Goal: Task Accomplishment & Management: Manage account settings

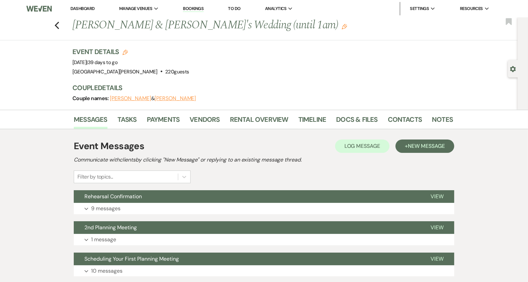
click at [86, 8] on link "Dashboard" at bounding box center [82, 9] width 24 height 6
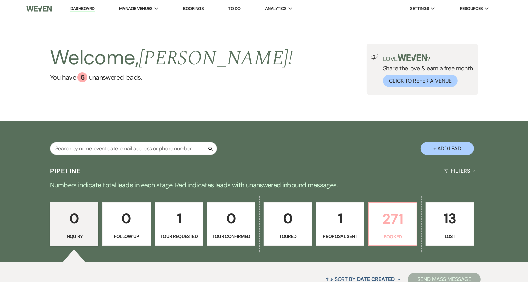
click at [386, 234] on p "Booked" at bounding box center [393, 236] width 40 height 7
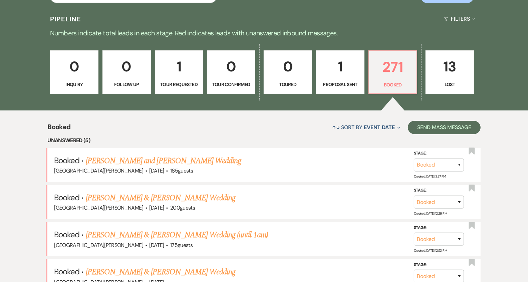
scroll to position [162, 0]
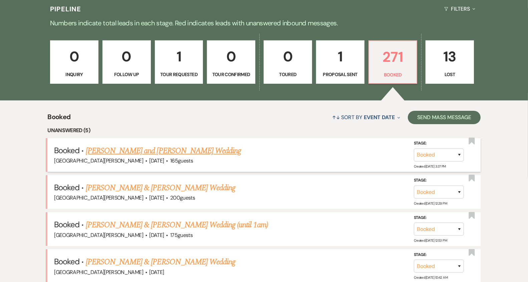
click at [202, 154] on link "[PERSON_NAME] and [PERSON_NAME] Wedding" at bounding box center [163, 151] width 155 height 12
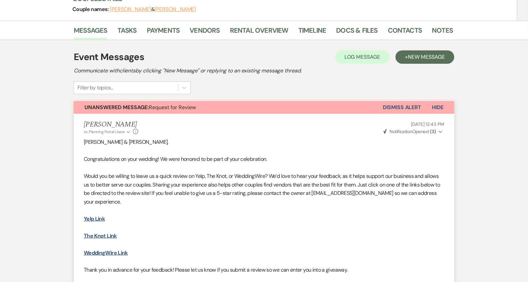
scroll to position [85, 0]
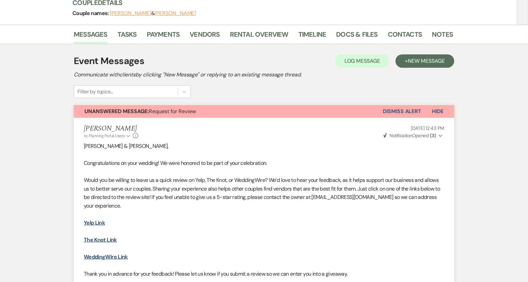
click at [409, 111] on button "Dismiss Alert" at bounding box center [402, 111] width 38 height 13
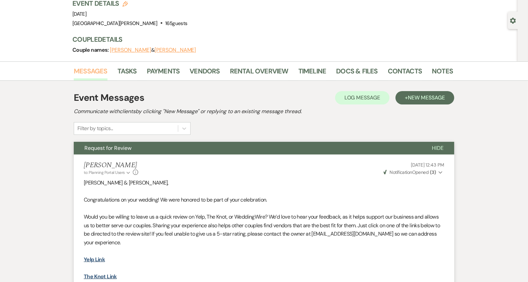
scroll to position [0, 0]
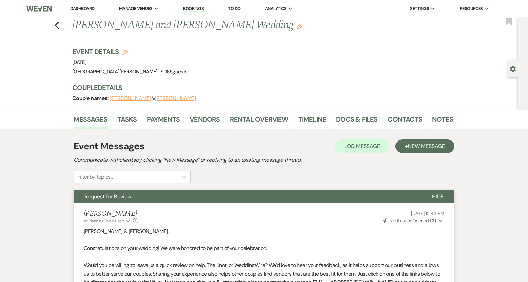
click at [86, 9] on link "Dashboard" at bounding box center [82, 9] width 24 height 6
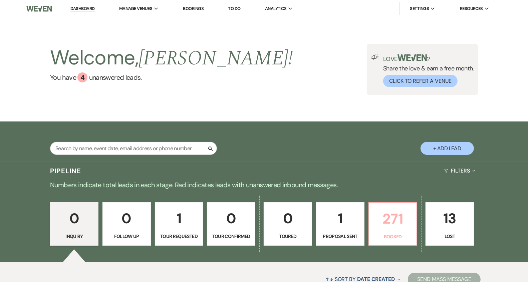
click at [390, 227] on p "271" at bounding box center [393, 218] width 40 height 22
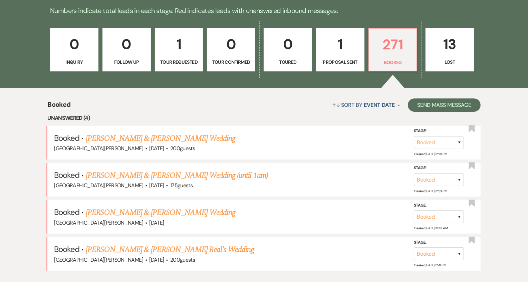
scroll to position [188, 0]
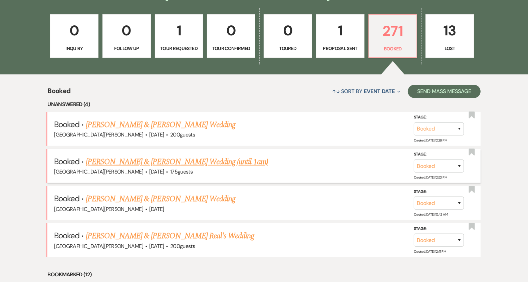
click at [194, 159] on link "[PERSON_NAME] & [PERSON_NAME] Wedding (until 1am)" at bounding box center [177, 162] width 182 height 12
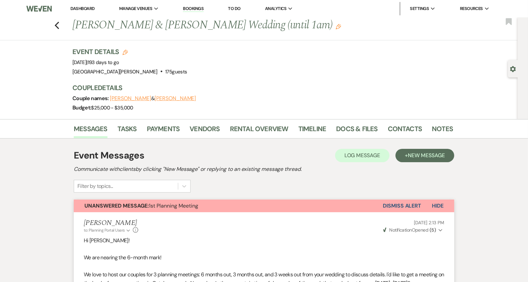
click at [397, 208] on button "Dismiss Alert" at bounding box center [402, 205] width 38 height 13
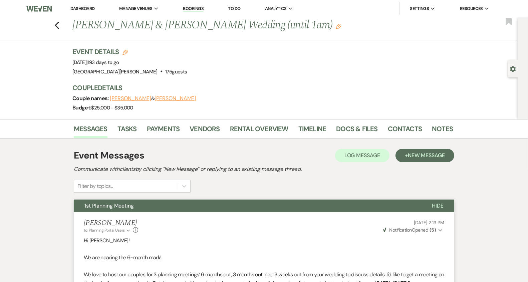
click at [89, 8] on link "Dashboard" at bounding box center [82, 9] width 24 height 6
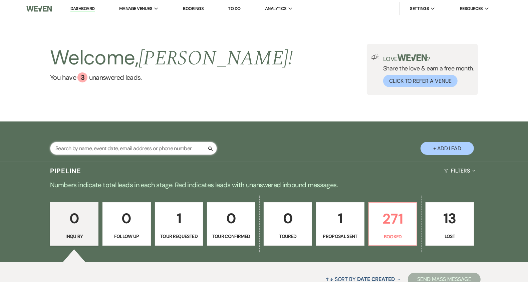
click at [108, 146] on input "text" at bounding box center [133, 148] width 167 height 13
type input "drewing"
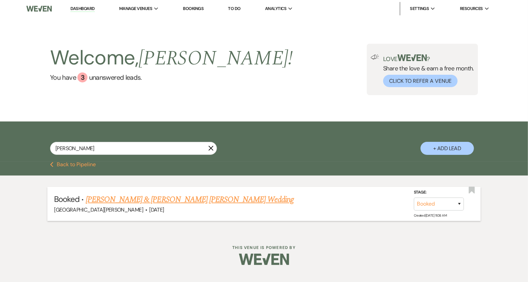
click at [162, 200] on link "[PERSON_NAME] & [PERSON_NAME] [PERSON_NAME] Wedding" at bounding box center [190, 199] width 208 height 12
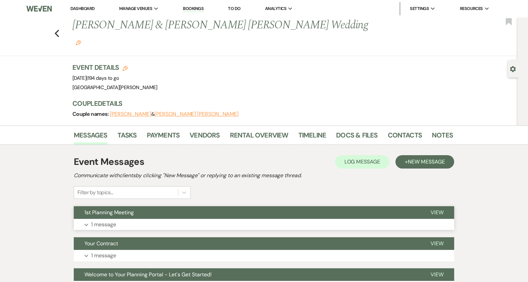
click at [189, 206] on button "1st Planning Meeting" at bounding box center [247, 212] width 346 height 13
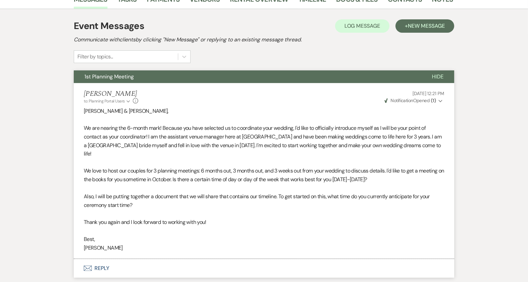
scroll to position [146, 0]
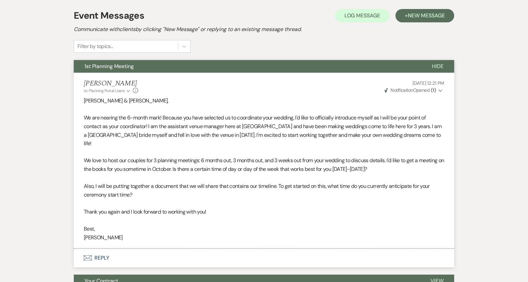
click at [239, 249] on button "Envelope Reply" at bounding box center [264, 258] width 380 height 19
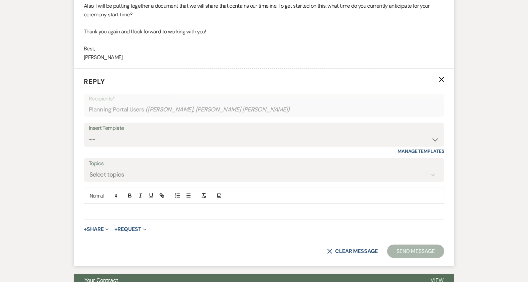
scroll to position [327, 0]
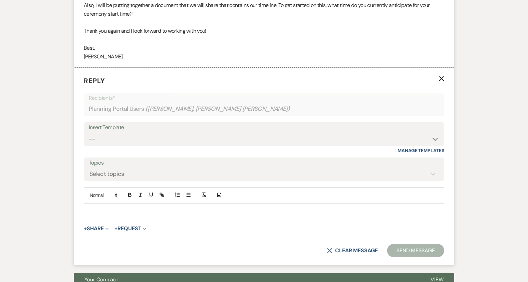
click at [210, 207] on p at bounding box center [264, 210] width 350 height 7
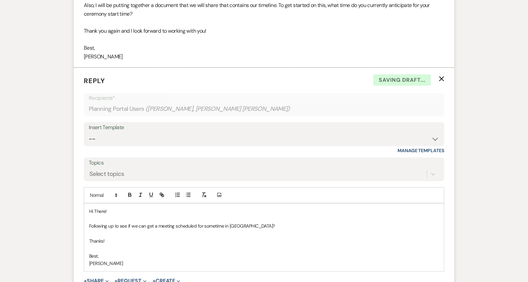
click at [246, 222] on p "Following up to see if we can get a meeting scheduled for sometime in Novemeber?" at bounding box center [264, 225] width 350 height 7
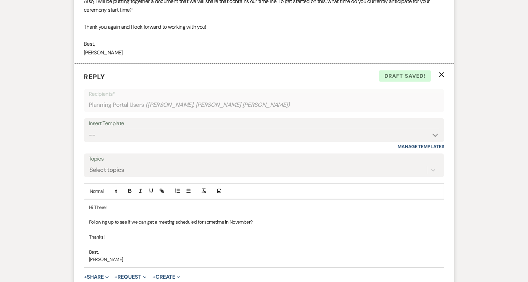
scroll to position [332, 0]
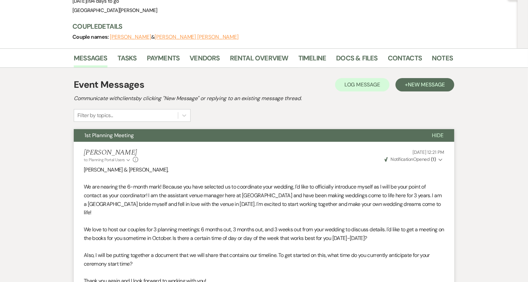
scroll to position [0, 0]
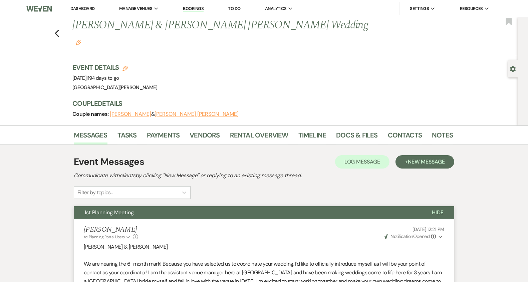
click at [82, 5] on li "Dashboard" at bounding box center [82, 8] width 31 height 13
click at [82, 8] on link "Dashboard" at bounding box center [82, 9] width 24 height 6
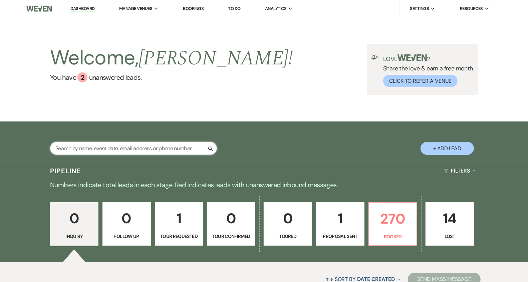
click at [133, 151] on input "text" at bounding box center [133, 148] width 167 height 13
type input "mills"
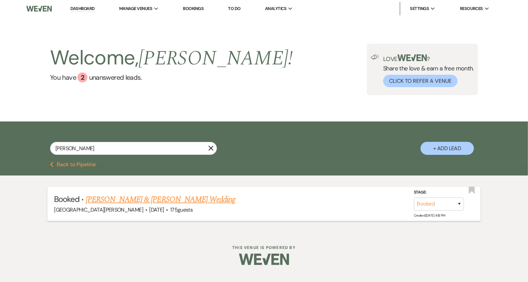
click at [153, 202] on link "[PERSON_NAME] & [PERSON_NAME] Wedding" at bounding box center [160, 199] width 149 height 12
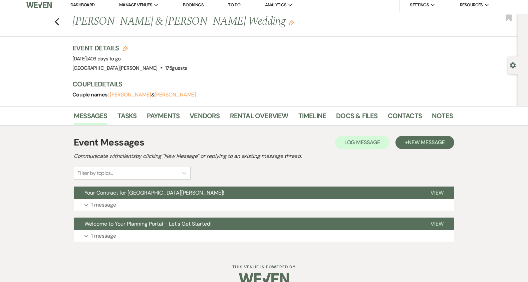
scroll to position [5, 0]
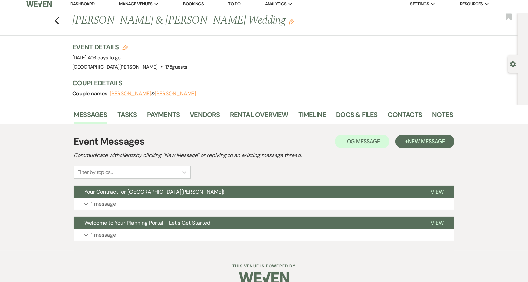
click at [427, 113] on li "Contacts" at bounding box center [410, 116] width 44 height 16
click at [432, 114] on link "Notes" at bounding box center [442, 116] width 21 height 15
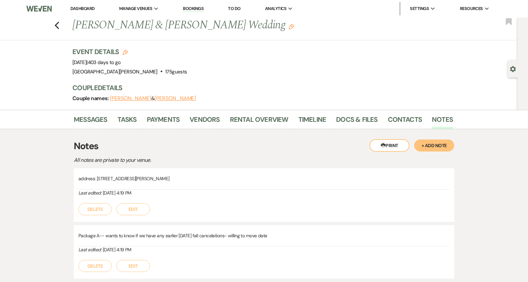
click at [87, 8] on link "Dashboard" at bounding box center [82, 9] width 24 height 6
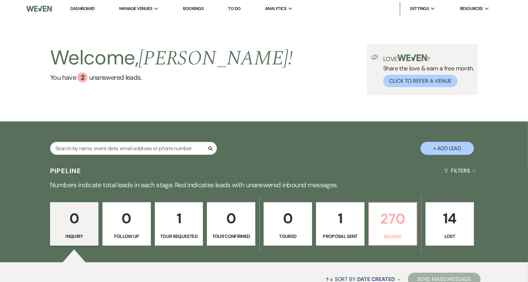
click at [403, 240] on p "Booked" at bounding box center [393, 236] width 40 height 7
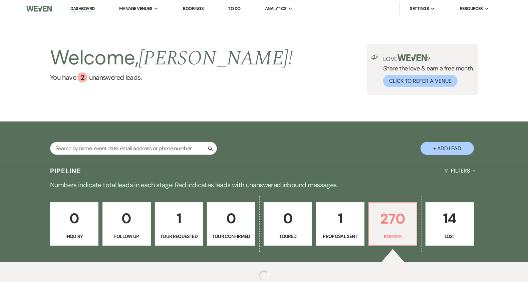
scroll to position [62, 0]
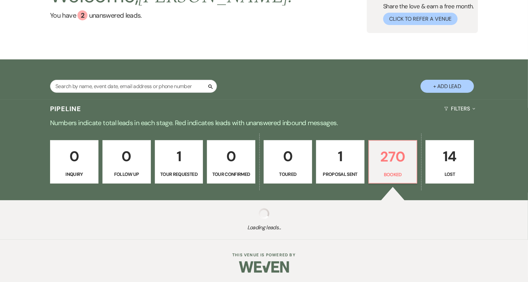
click at [149, 132] on div "0 Inquiry 0 Follow Up 1 Tour Requested 0 Tour Confirmed 0 Toured 1 Proposal Sen…" at bounding box center [264, 166] width 480 height 68
click at [166, 132] on div "0 Inquiry 0 Follow Up 1 Tour Requested 0 Tour Confirmed 0 Toured 1 Proposal Sen…" at bounding box center [264, 166] width 480 height 68
click at [92, 104] on div "Pipeline Filters Expand" at bounding box center [264, 109] width 480 height 18
click at [150, 139] on div "0 Inquiry 0 Follow Up 1 Tour Requested 0 Tour Confirmed 0 Toured 1 Proposal Sen…" at bounding box center [264, 166] width 480 height 68
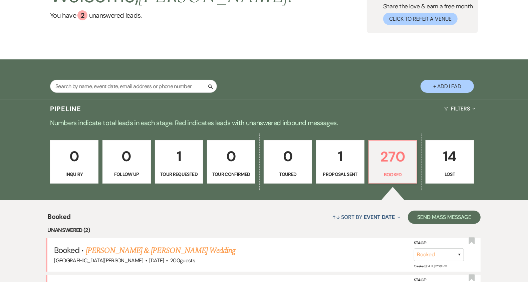
scroll to position [15, 0]
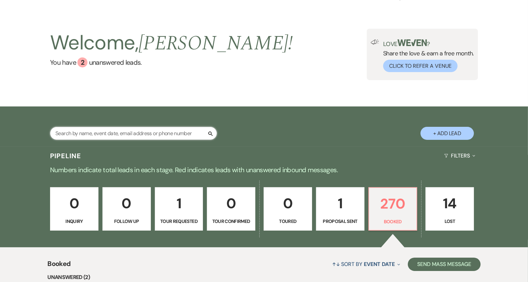
click at [128, 132] on input "text" at bounding box center [133, 133] width 167 height 13
type input "ree"
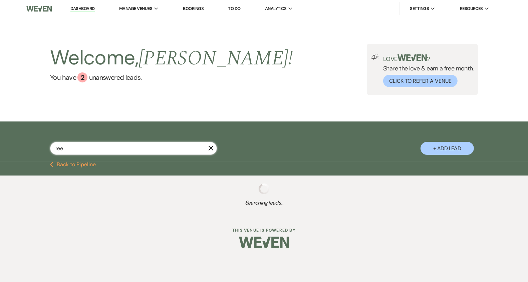
select select "8"
select select "11"
type input "real"
select select "2"
select select "8"
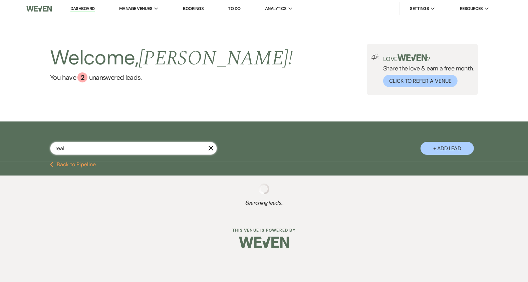
select select "8"
select select "6"
select select "8"
select select "5"
select select "8"
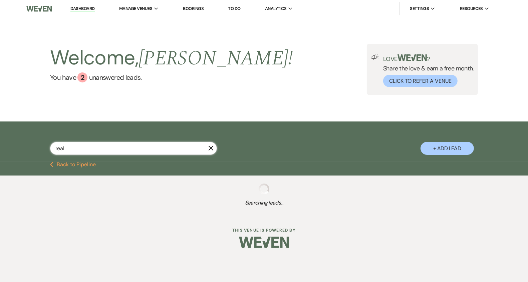
select select "4"
select select "8"
select select "5"
select select "8"
select select "11"
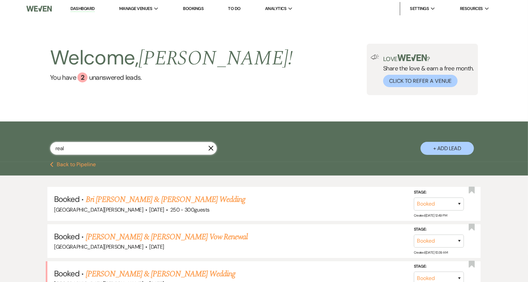
select select "8"
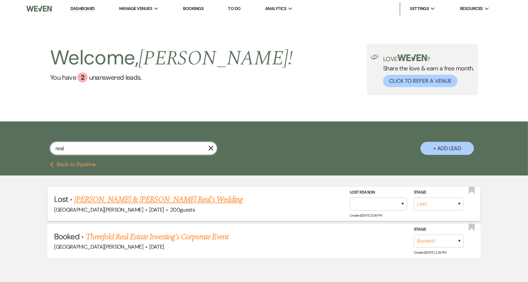
type input "real"
click at [142, 201] on link "Annie Allen & Kiano Real's Wedding" at bounding box center [158, 199] width 168 height 12
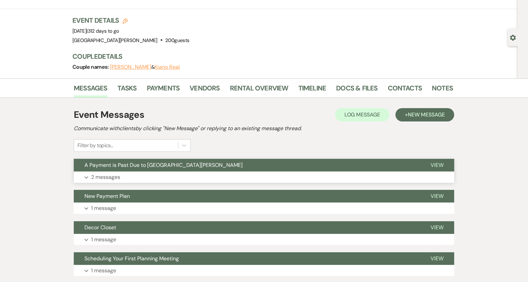
scroll to position [35, 0]
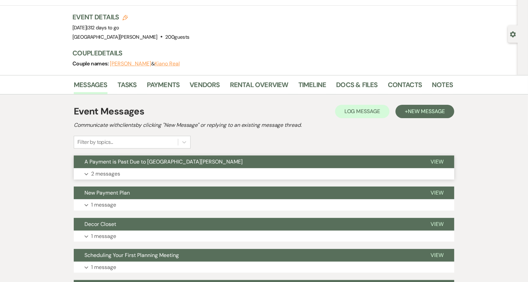
click at [206, 177] on button "Expand 2 messages" at bounding box center [264, 173] width 380 height 11
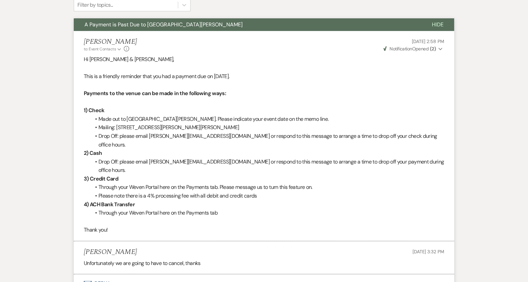
scroll to position [0, 0]
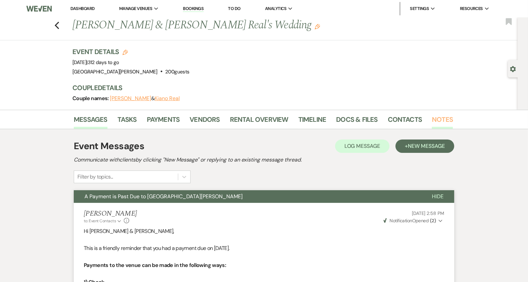
click at [437, 125] on link "Notes" at bounding box center [442, 121] width 21 height 15
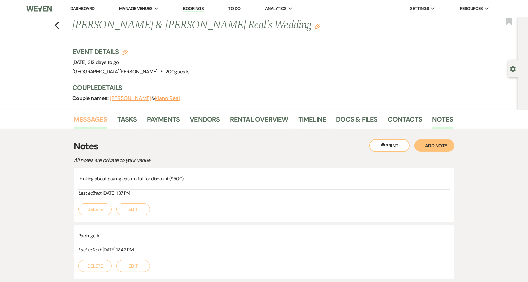
click at [92, 121] on link "Messages" at bounding box center [91, 121] width 34 height 15
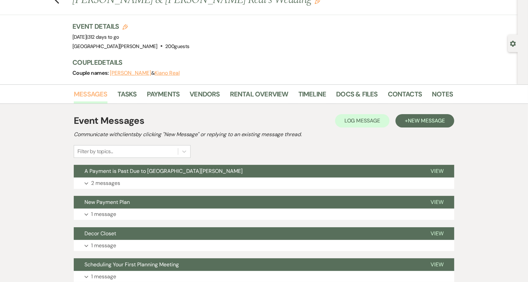
scroll to position [31, 0]
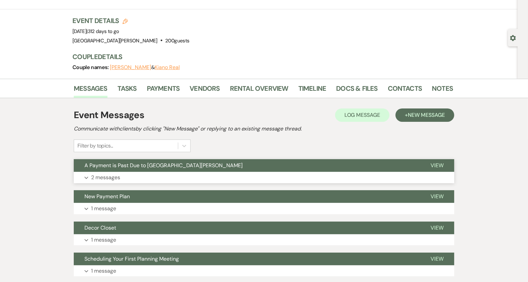
click at [252, 169] on button "A Payment is Past Due to Stone Valley Meadows" at bounding box center [247, 165] width 346 height 13
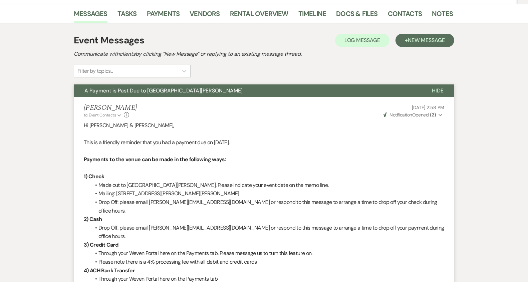
scroll to position [20, 0]
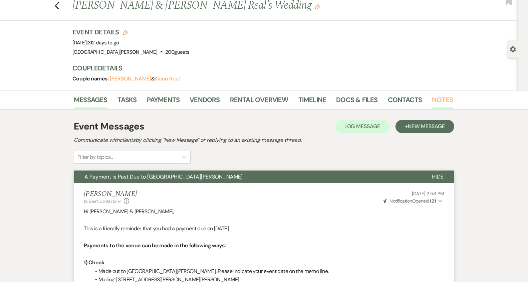
click at [444, 104] on link "Notes" at bounding box center [442, 101] width 21 height 15
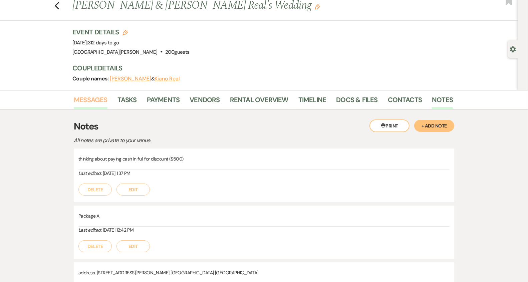
click at [95, 99] on link "Messages" at bounding box center [91, 101] width 34 height 15
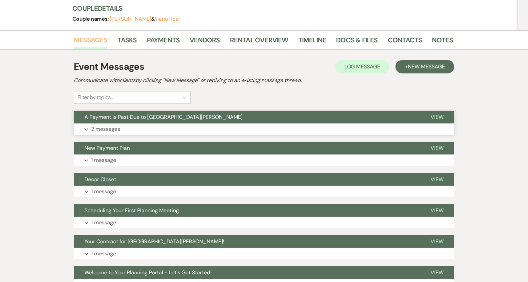
scroll to position [82, 0]
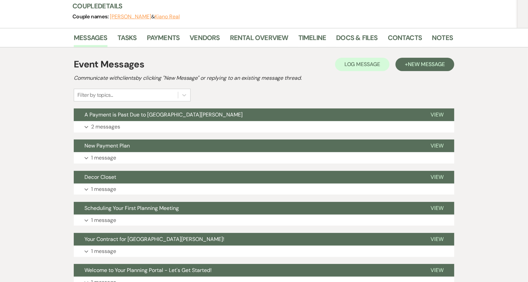
click at [272, 93] on div "Event Messages Log Log Message + New Message Communicate with clients by clicki…" at bounding box center [264, 79] width 380 height 44
click at [273, 90] on div "Event Messages Log Log Message + New Message Communicate with clients by clicki…" at bounding box center [264, 79] width 380 height 44
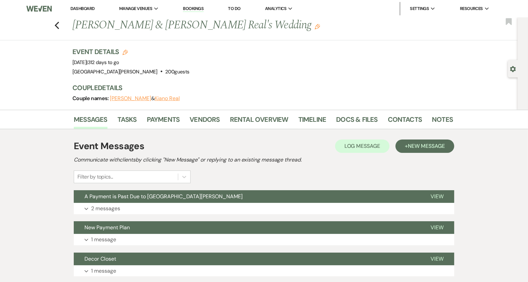
scroll to position [4, 0]
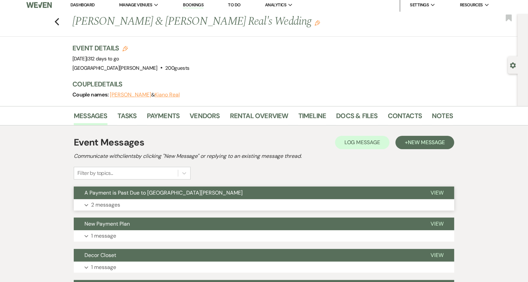
click at [260, 205] on button "Expand 2 messages" at bounding box center [264, 204] width 380 height 11
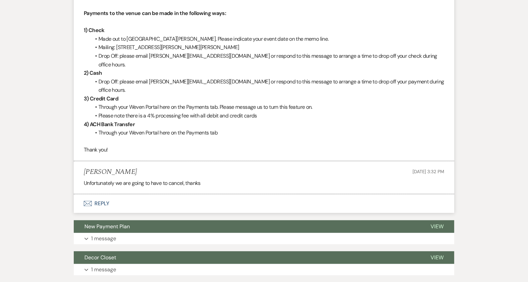
click at [246, 194] on button "Envelope Reply" at bounding box center [264, 203] width 380 height 19
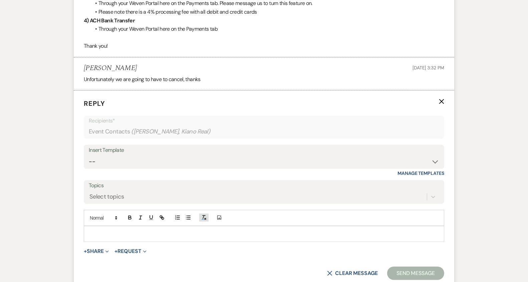
scroll to position [356, 0]
click at [207, 226] on div at bounding box center [264, 233] width 360 height 15
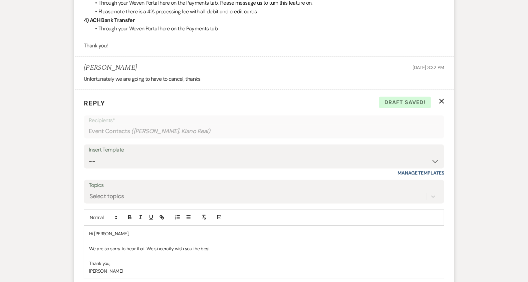
click at [213, 245] on p "We are so sorry to hear that. We sincerailly wish you the best." at bounding box center [264, 248] width 350 height 7
click at [174, 245] on p "We are so sorry to hear that. We sincerailly wish you the best." at bounding box center [264, 248] width 350 height 7
click at [202, 260] on p "Thank you," at bounding box center [264, 263] width 350 height 7
click at [178, 245] on p "We are so sorry to hear that. We sinceriously wish you the best." at bounding box center [264, 248] width 350 height 7
click at [210, 245] on p "We are so sorry to hear that. We sincerly wish you the best." at bounding box center [264, 248] width 350 height 7
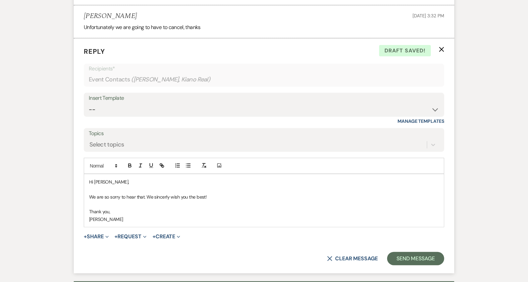
scroll to position [415, 0]
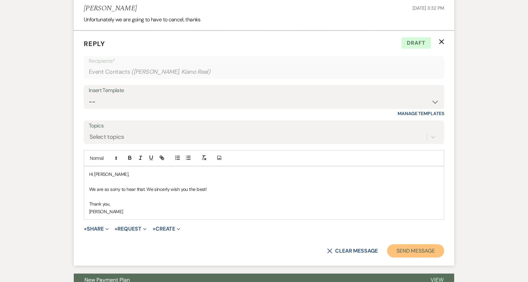
click at [419, 244] on button "Send Message" at bounding box center [415, 250] width 57 height 13
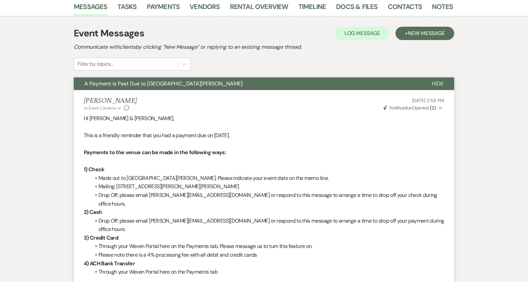
scroll to position [0, 0]
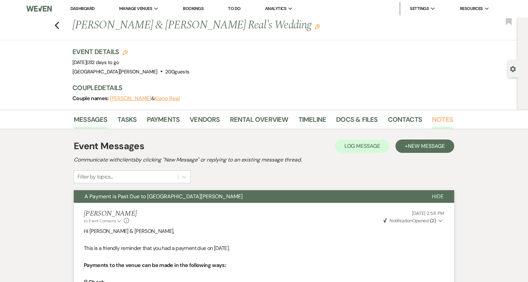
click at [444, 121] on link "Notes" at bounding box center [442, 121] width 21 height 15
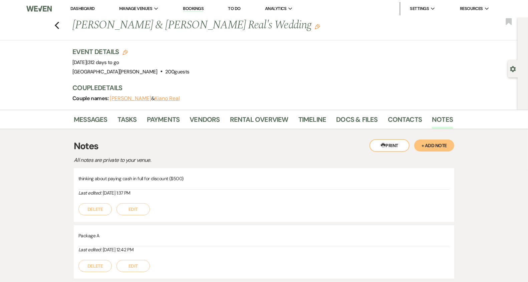
click at [443, 147] on button "+ Add Note" at bounding box center [434, 145] width 40 height 12
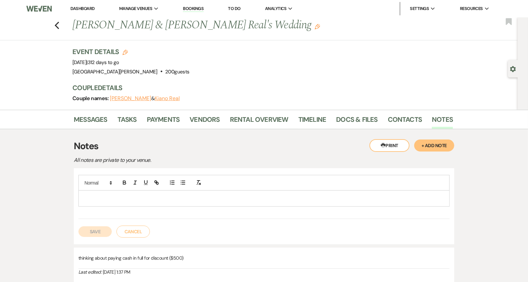
click at [361, 195] on p at bounding box center [264, 197] width 360 height 7
click at [98, 228] on button "Save" at bounding box center [94, 231] width 33 height 11
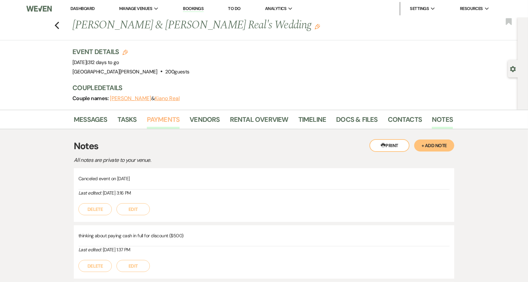
click at [165, 122] on link "Payments" at bounding box center [163, 121] width 33 height 15
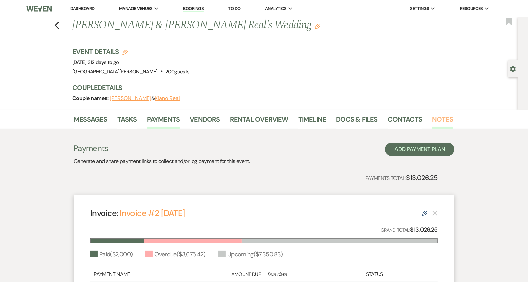
click at [438, 119] on link "Notes" at bounding box center [442, 121] width 21 height 15
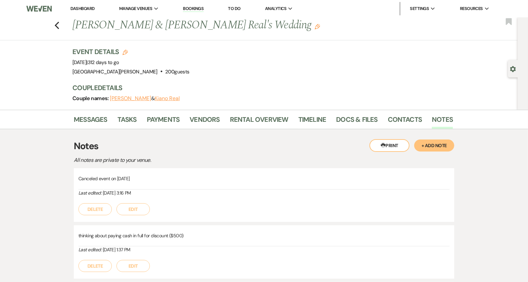
click at [444, 146] on button "+ Add Note" at bounding box center [434, 145] width 40 height 12
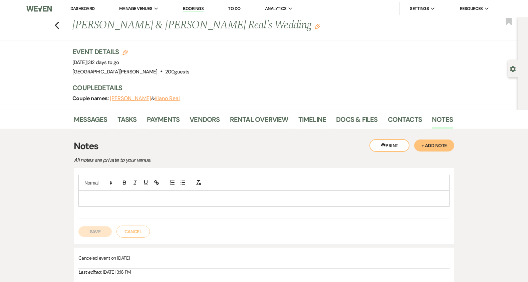
click at [132, 229] on button "Cancel" at bounding box center [132, 231] width 33 height 12
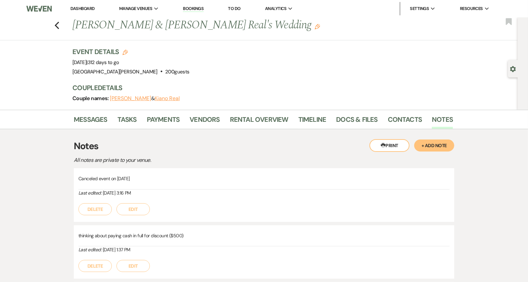
click at [136, 206] on button "Edit" at bounding box center [132, 209] width 33 height 12
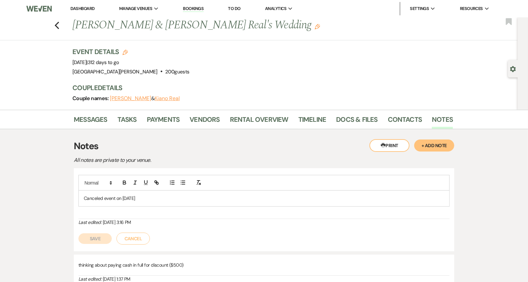
click at [159, 205] on div "Canceled event on Oct. 9. 2025" at bounding box center [263, 197] width 371 height 44
click at [154, 200] on p "Canceled event on Oct. 9. 2025" at bounding box center [264, 197] width 360 height 7
click at [253, 196] on p "Canceled event on Oct. 9. 2025. No other payments other than nonrefundable deps…" at bounding box center [264, 197] width 360 height 7
click at [109, 234] on button "Save" at bounding box center [94, 238] width 33 height 11
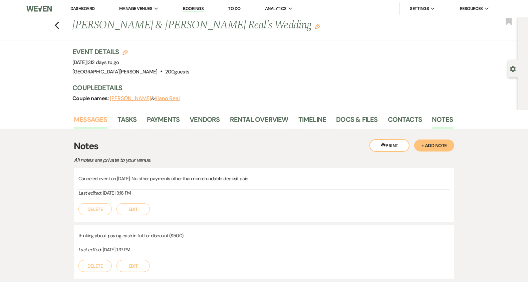
click at [89, 118] on link "Messages" at bounding box center [91, 121] width 34 height 15
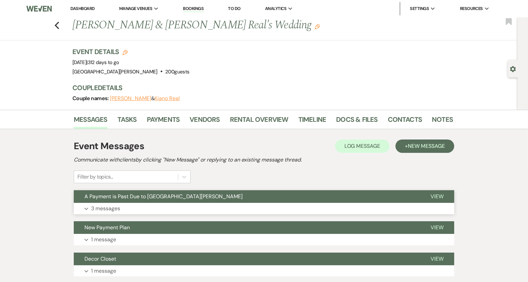
click at [157, 207] on button "Expand 3 messages" at bounding box center [264, 208] width 380 height 11
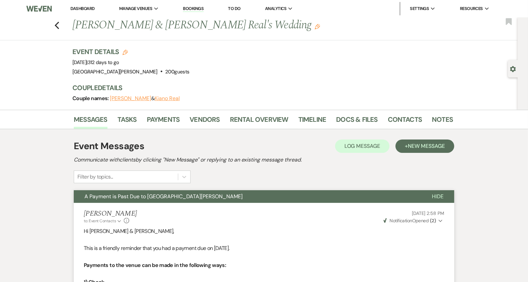
click at [87, 11] on link "Dashboard" at bounding box center [82, 9] width 24 height 6
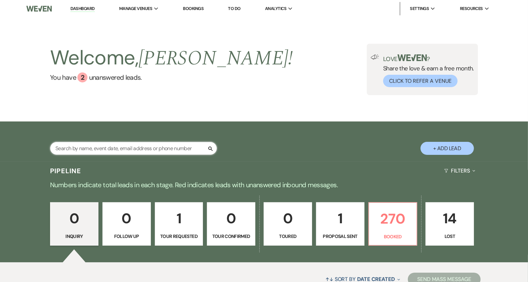
click at [152, 145] on input "text" at bounding box center [133, 148] width 167 height 13
type input "real"
select select "8"
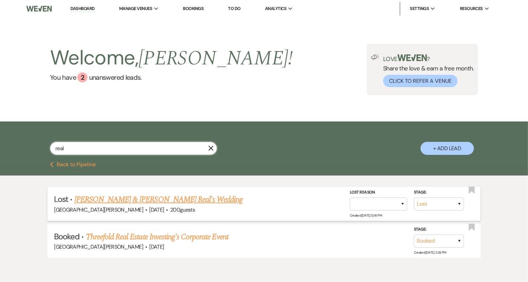
type input "real"
click at [146, 195] on link "Annie Allen & Kiano Real's Wedding" at bounding box center [158, 199] width 168 height 12
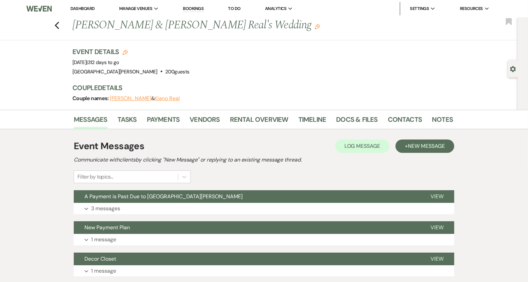
click at [77, 10] on link "Dashboard" at bounding box center [82, 9] width 24 height 6
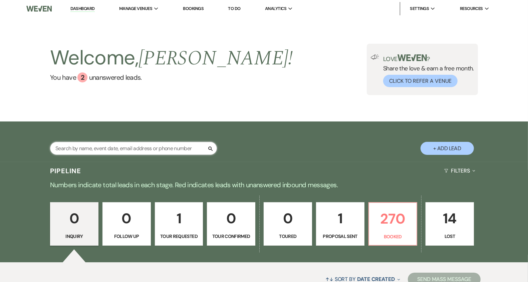
click at [110, 146] on input "text" at bounding box center [133, 148] width 167 height 13
type input "real"
select select "8"
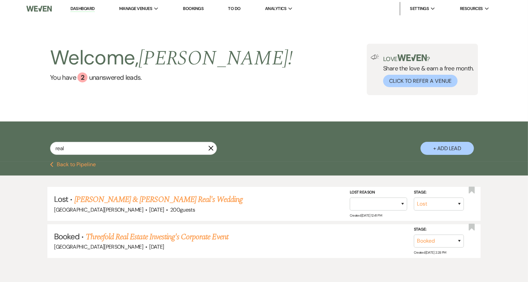
click at [80, 8] on link "Dashboard" at bounding box center [82, 9] width 24 height 6
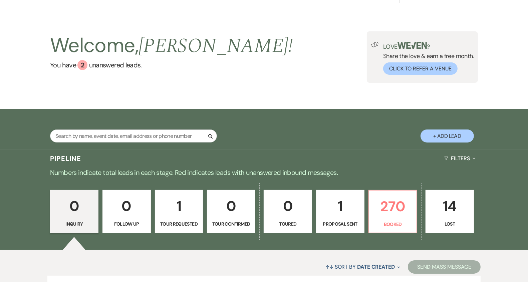
scroll to position [18, 0]
